Goal: Use online tool/utility

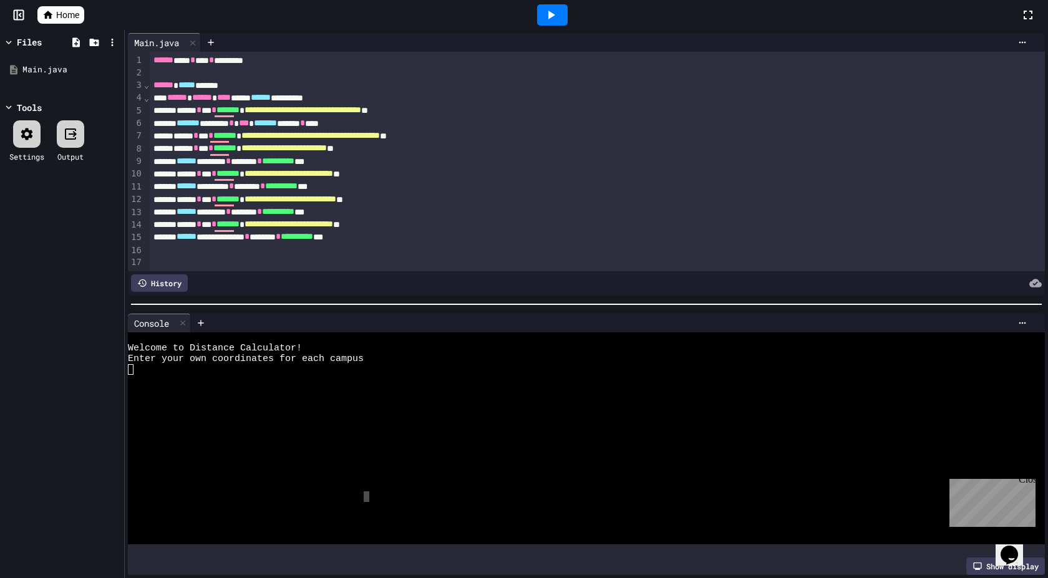
scroll to position [225, 0]
